Goal: Information Seeking & Learning: Learn about a topic

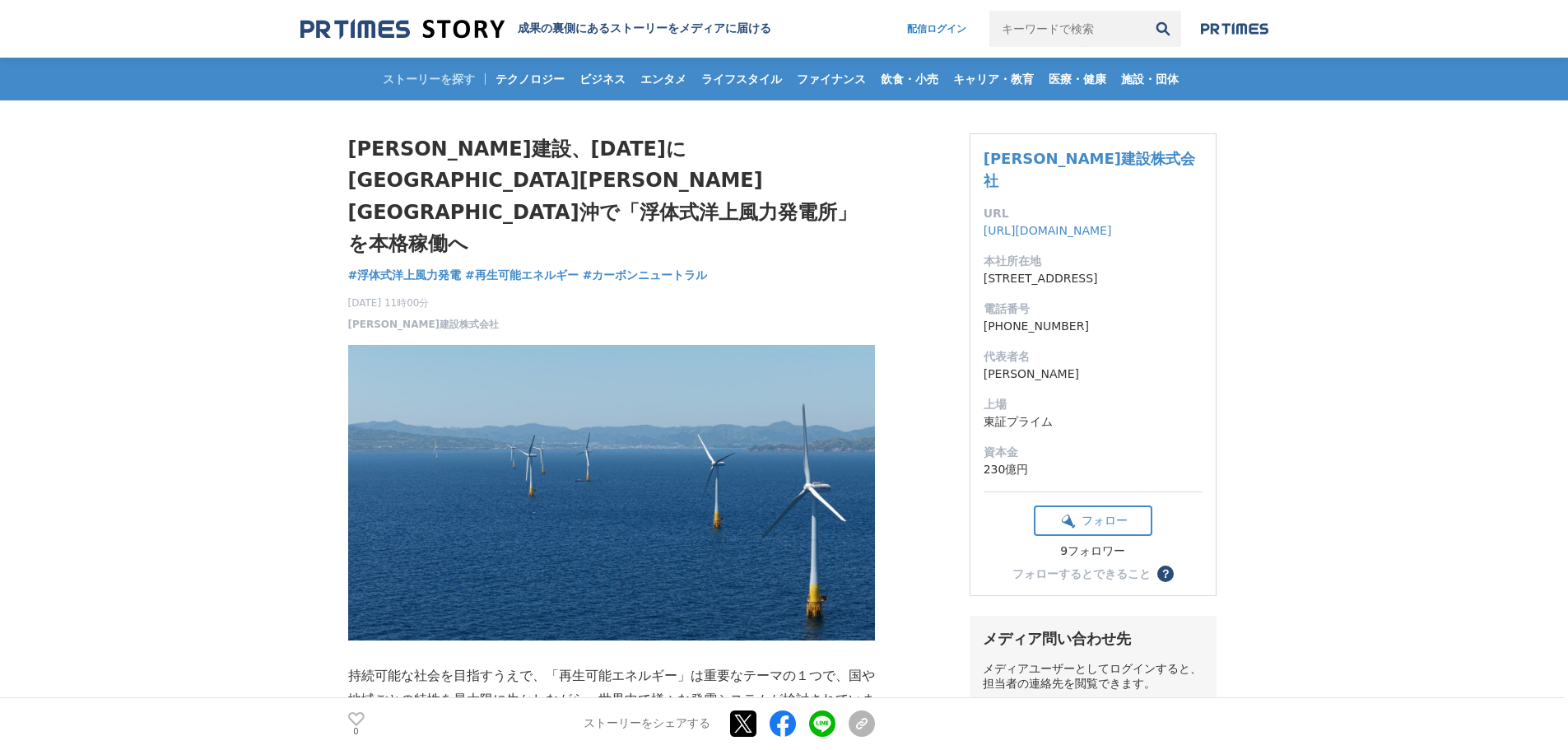
drag, startPoint x: 469, startPoint y: 239, endPoint x: 342, endPoint y: 242, distance: 127.0
drag, startPoint x: 409, startPoint y: 240, endPoint x: 346, endPoint y: 243, distance: 63.1
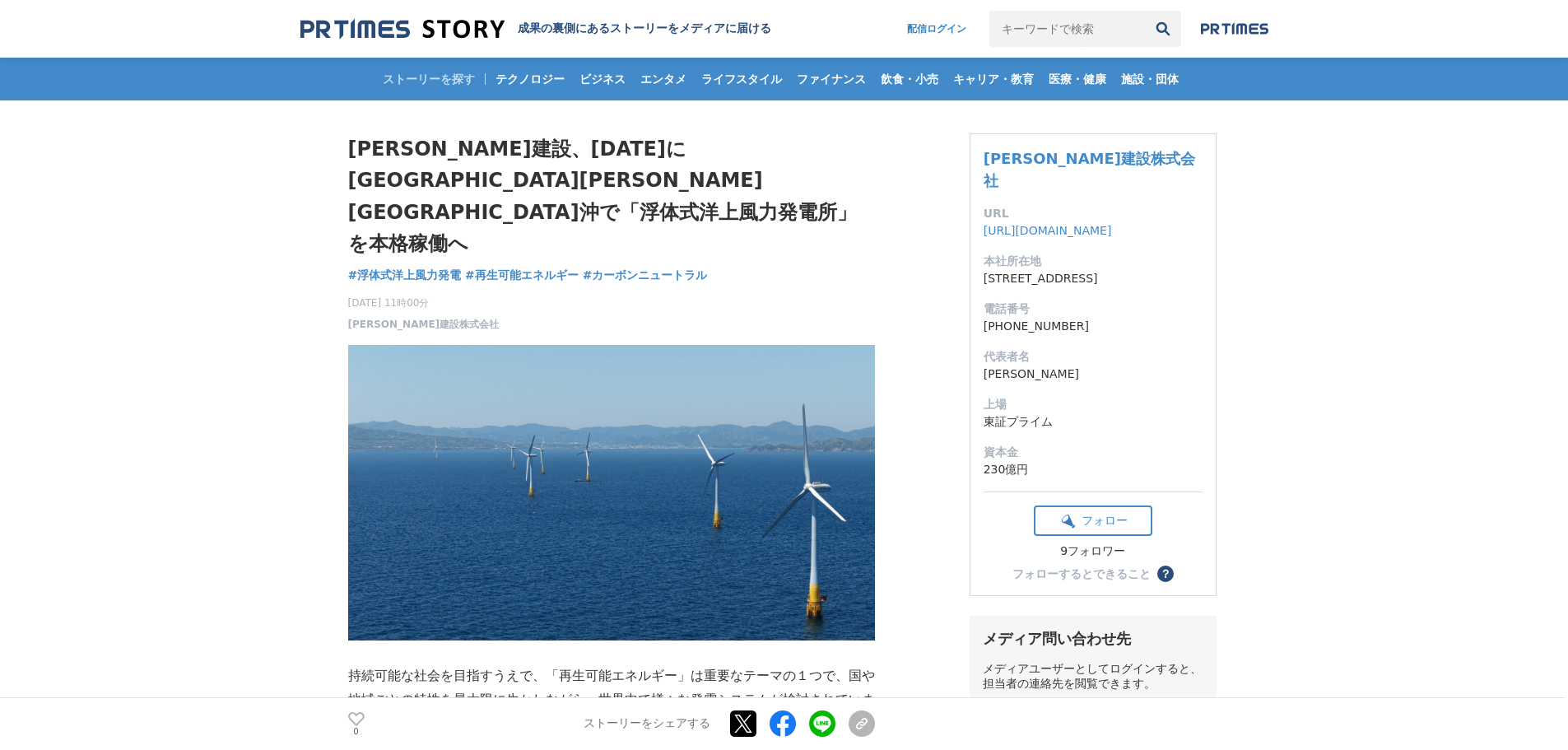
drag, startPoint x: 420, startPoint y: 239, endPoint x: 348, endPoint y: 241, distance: 72.0
click at [348, 296] on span "[DATE] 11時00分" at bounding box center [424, 303] width 151 height 15
copy span "2025年9月29日"
drag, startPoint x: 745, startPoint y: 150, endPoint x: 425, endPoint y: 180, distance: 321.4
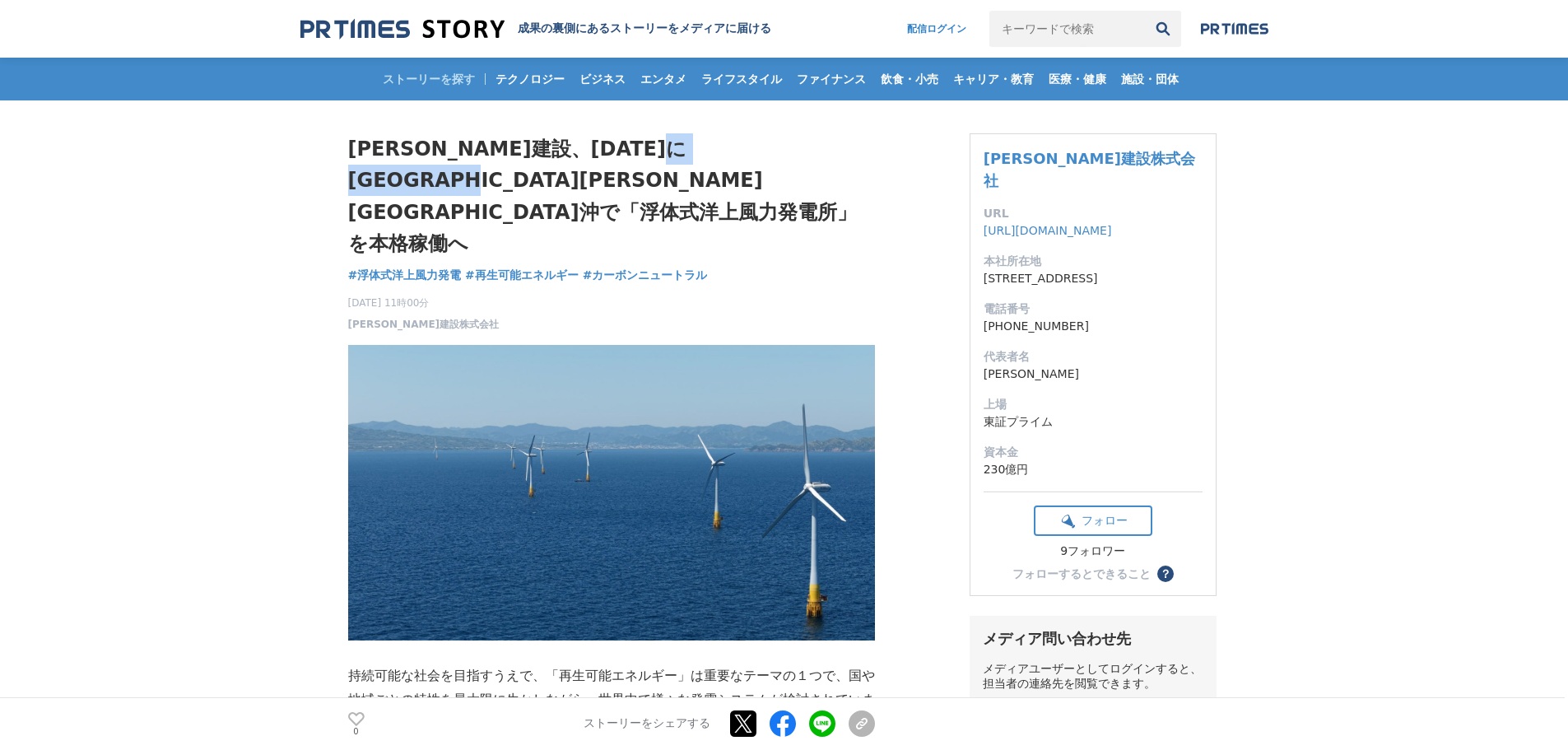
click at [425, 180] on h1 "[PERSON_NAME]建設、[DATE]に[GEOGRAPHIC_DATA][PERSON_NAME][GEOGRAPHIC_DATA]沖で「浮体式洋上風…" at bounding box center [611, 196] width 527 height 127
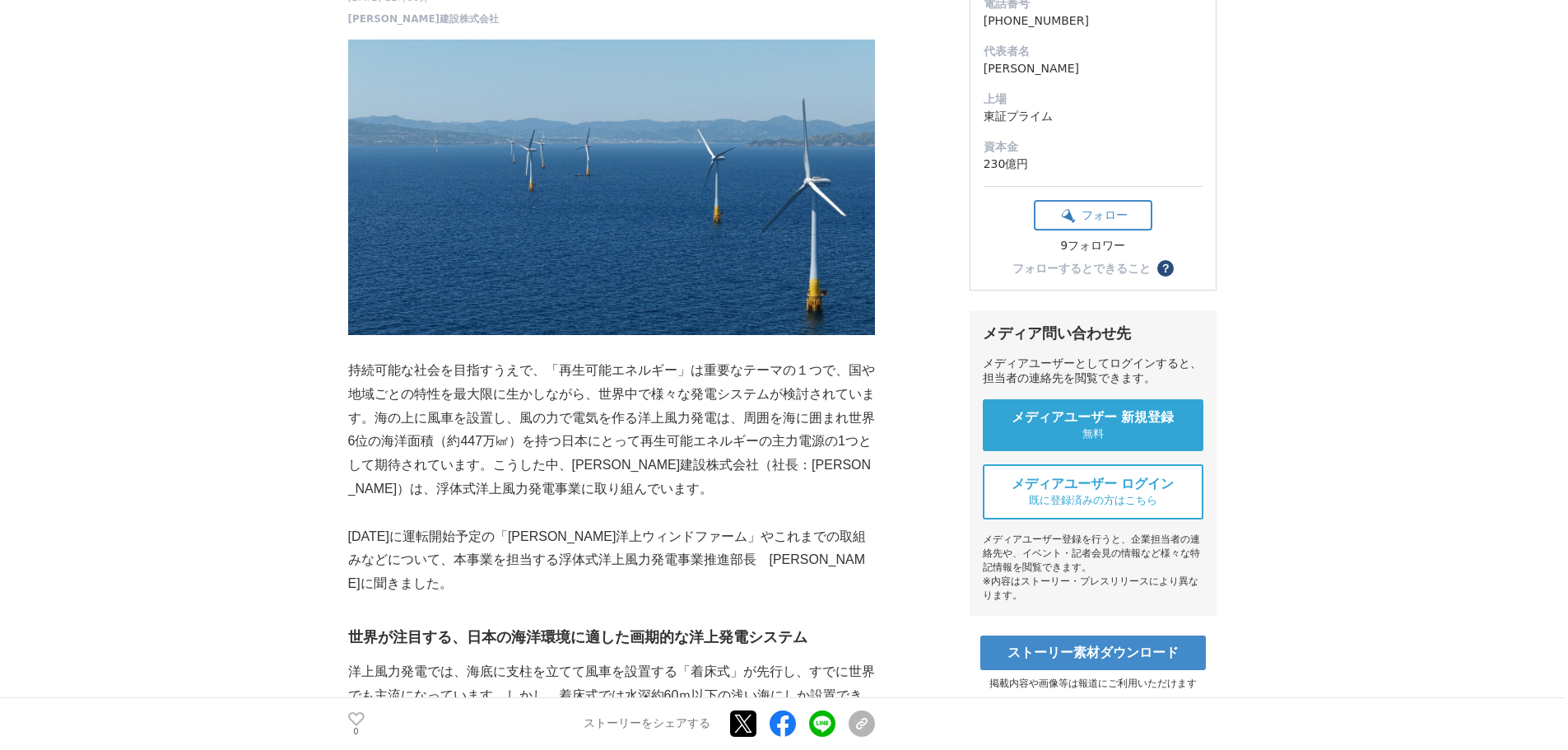
scroll to position [411, 0]
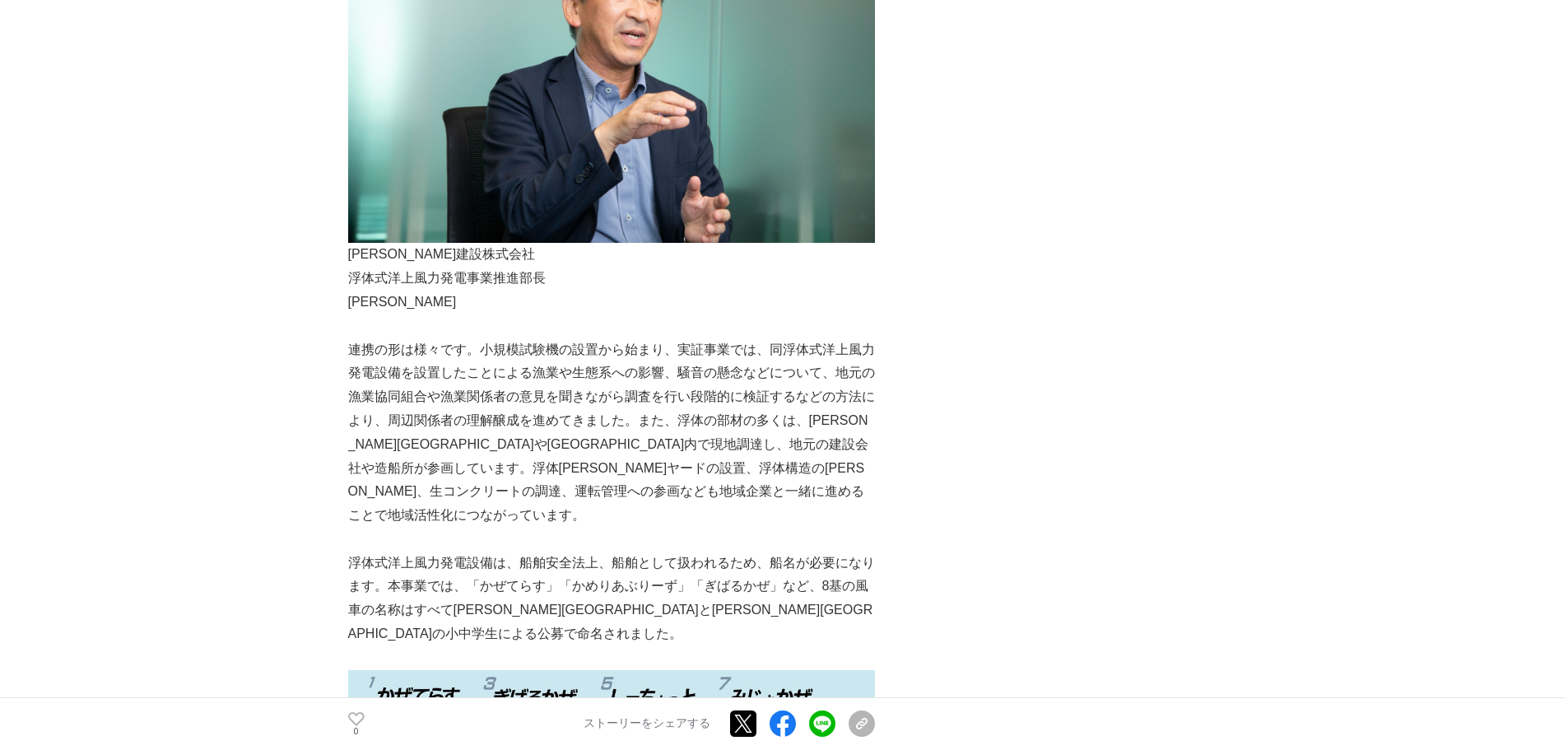
scroll to position [2635, 0]
drag, startPoint x: 352, startPoint y: 118, endPoint x: 461, endPoint y: 117, distance: 109.0
click at [461, 266] on p "浮体式洋上風力発電事業推進部長" at bounding box center [611, 277] width 527 height 24
copy p "浮体式洋上風力発電"
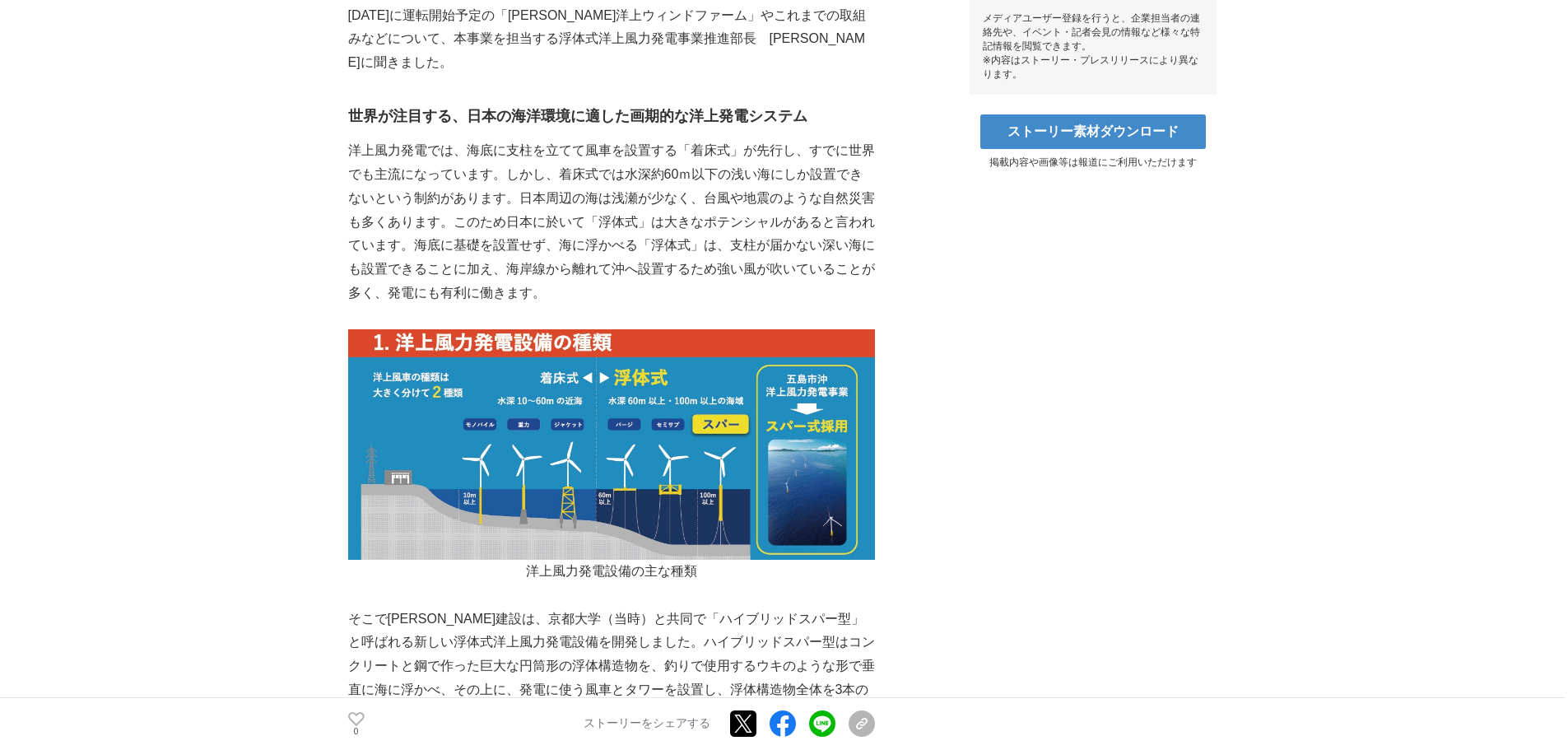
scroll to position [823, 0]
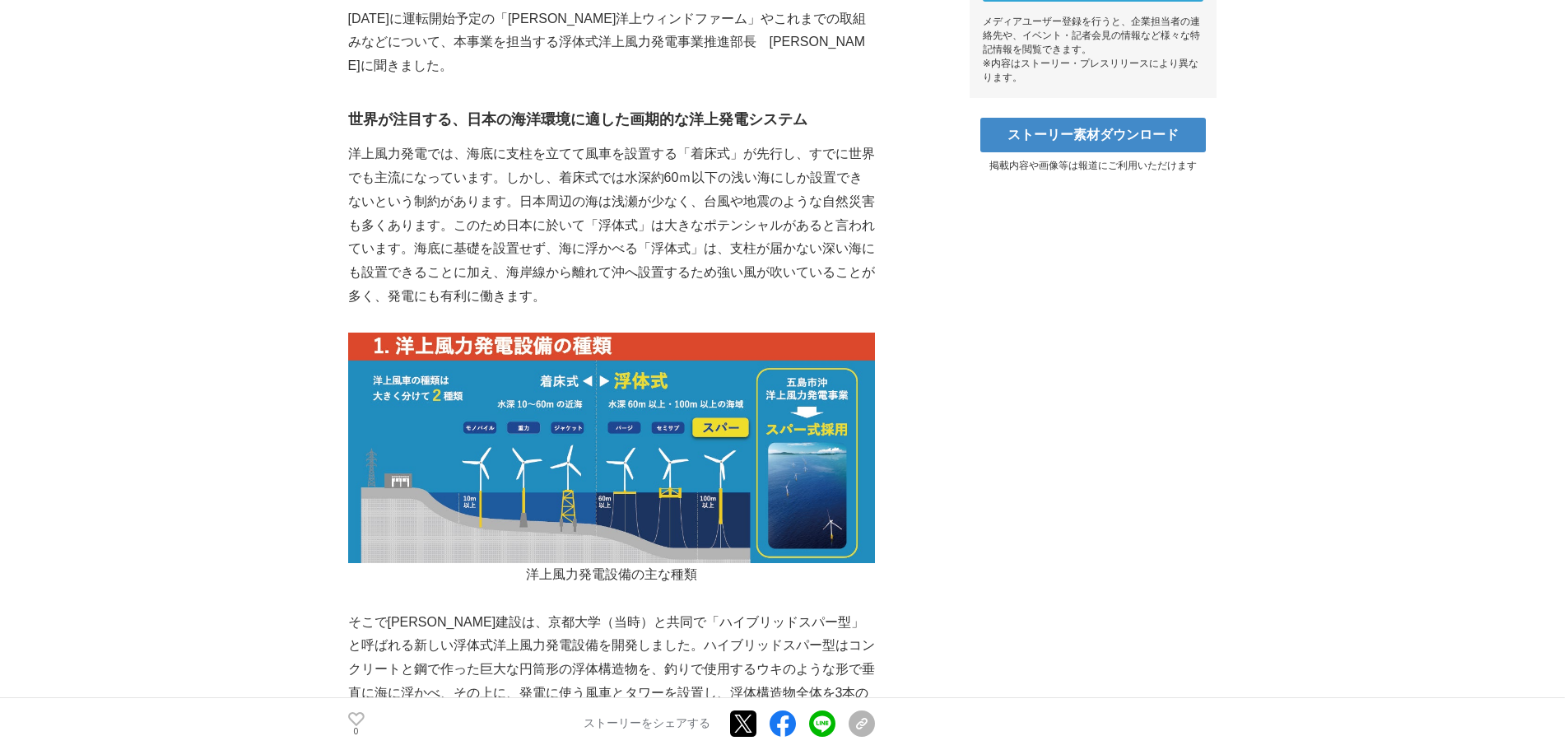
click at [381, 142] on p "洋上風力発電では、海底に支柱を立てて風車を設置する「着床式」が先行し、すでに世界でも主流になっています。しかし、着床式では水深約60ｍ以下の浅い海にしか設置で…" at bounding box center [611, 225] width 527 height 166
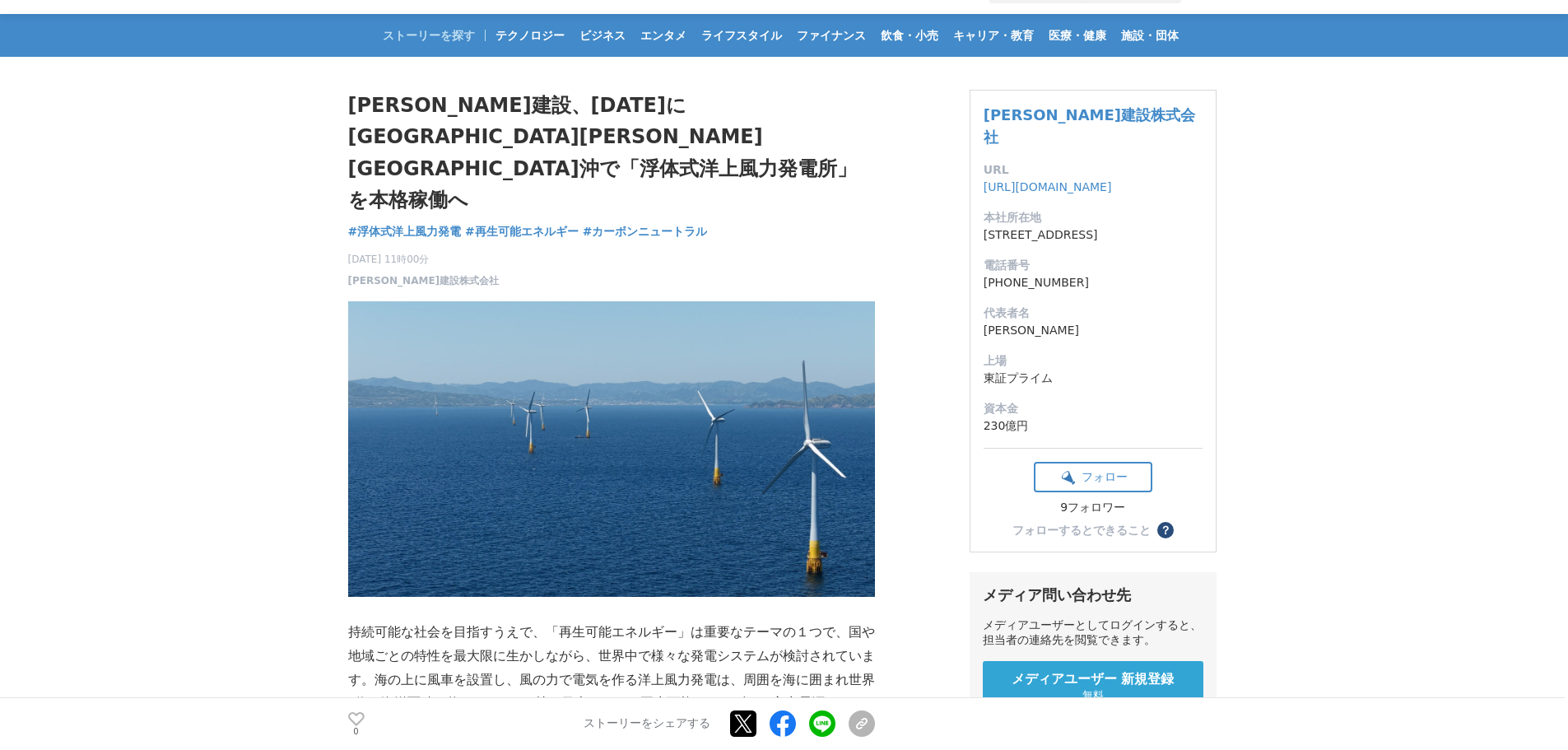
scroll to position [83, 0]
